Goal: Navigation & Orientation: Find specific page/section

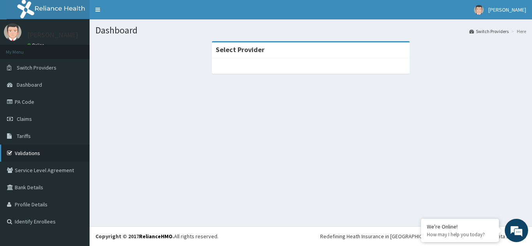
click at [26, 153] on link "Validations" at bounding box center [44, 153] width 89 height 17
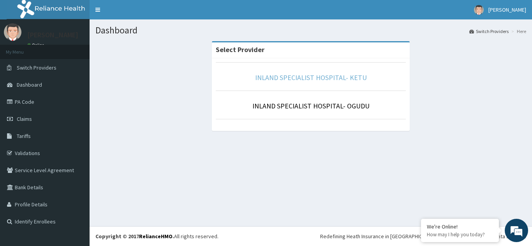
click at [295, 77] on link "INLAND SPECIALIST HOSPITAL- KETU" at bounding box center [311, 77] width 112 height 9
